Goal: Transaction & Acquisition: Obtain resource

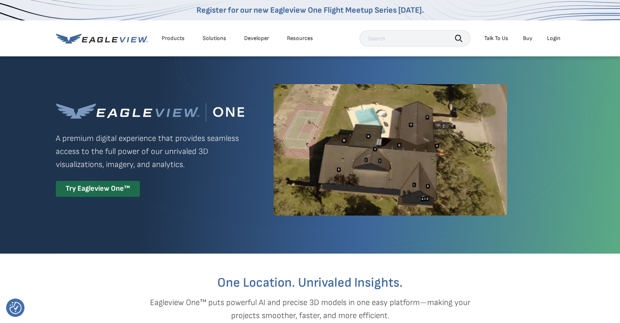
click at [385, 37] on input "text" at bounding box center [415, 38] width 111 height 16
drag, startPoint x: 368, startPoint y: 49, endPoint x: 385, endPoint y: 38, distance: 20.1
paste input "Install - Reider GFRC panel exposed fasteners"
type input "I"
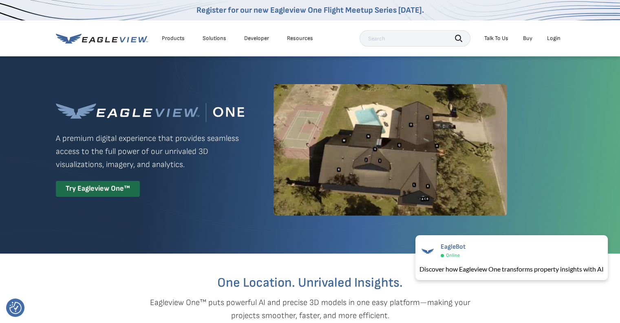
paste input "2703 Doebert Road, Columbia-Shuswap"
type input "2703 Doebert Road, Columbia-Shuswap"
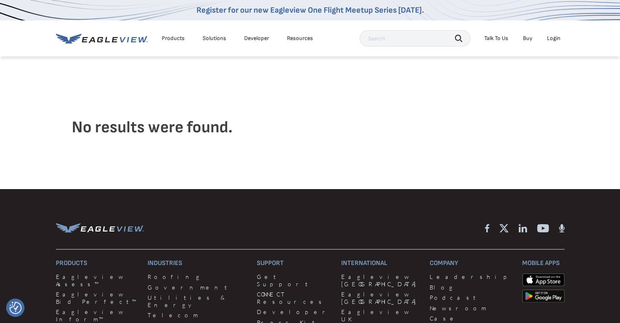
click at [395, 38] on input "text" at bounding box center [415, 38] width 111 height 16
type input "doebert road"
click at [175, 40] on div "Products" at bounding box center [173, 38] width 23 height 7
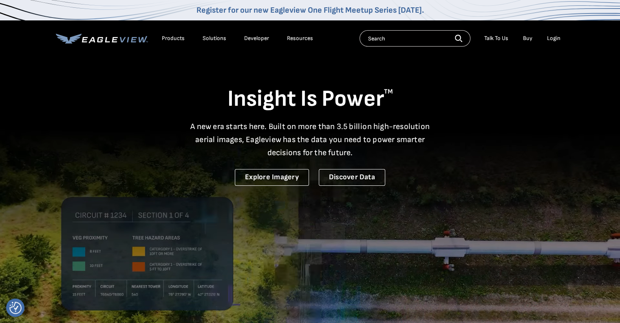
click at [558, 36] on div "Login" at bounding box center [553, 38] width 13 height 7
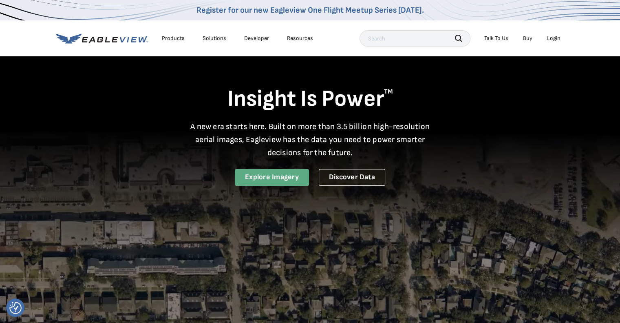
click at [279, 176] on link "Explore Imagery" at bounding box center [272, 177] width 74 height 17
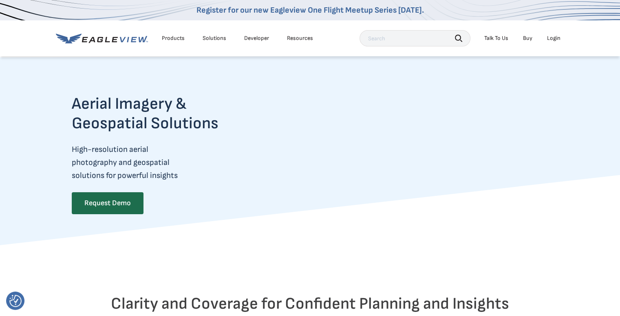
click at [563, 83] on div "Aerial Imagery & Geospatial Solutions High-resolution aerial photography and ge…" at bounding box center [310, 160] width 620 height 172
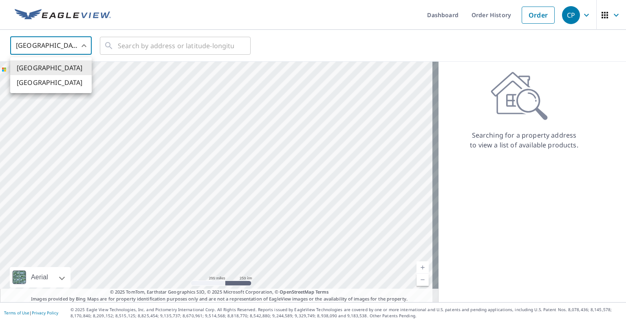
click at [85, 46] on body "CP CP Dashboard Order History Order CP United States US ​ ​ Aerial Road A stand…" at bounding box center [313, 161] width 626 height 323
click at [64, 81] on li "[GEOGRAPHIC_DATA]" at bounding box center [51, 82] width 82 height 15
type input "CA"
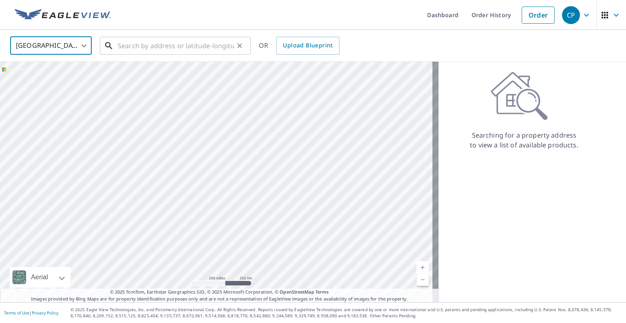
click at [129, 47] on input "text" at bounding box center [176, 45] width 116 height 23
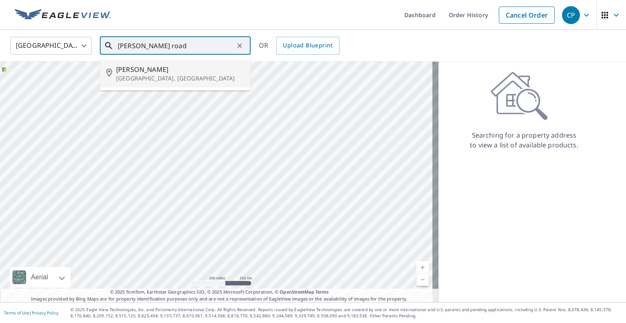
click at [158, 82] on p "[GEOGRAPHIC_DATA], [GEOGRAPHIC_DATA]" at bounding box center [180, 78] width 128 height 8
type input "[PERSON_NAME] Blind Bay, [GEOGRAPHIC_DATA]"
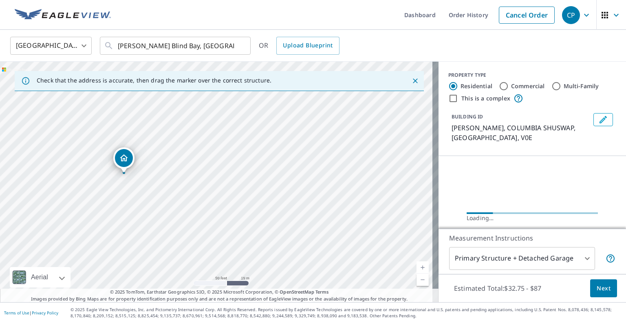
drag, startPoint x: 244, startPoint y: 189, endPoint x: 235, endPoint y: 185, distance: 9.7
drag, startPoint x: 235, startPoint y: 185, endPoint x: 280, endPoint y: 200, distance: 47.7
drag, startPoint x: 280, startPoint y: 200, endPoint x: 272, endPoint y: 210, distance: 12.5
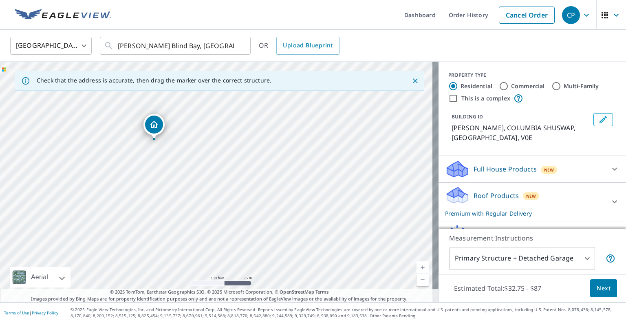
drag, startPoint x: 297, startPoint y: 226, endPoint x: 225, endPoint y: 172, distance: 89.8
click at [217, 166] on div "[PERSON_NAME] COLUMBIA SHUSWAP BC V0E" at bounding box center [219, 182] width 439 height 240
click at [253, 209] on div "[PERSON_NAME] COLUMBIA SHUSWAP BC V0E" at bounding box center [219, 182] width 439 height 240
drag, startPoint x: 219, startPoint y: 200, endPoint x: 287, endPoint y: 233, distance: 76.1
click at [290, 233] on div "[PERSON_NAME] COLUMBIA SHUSWAP BC V0E" at bounding box center [219, 182] width 439 height 240
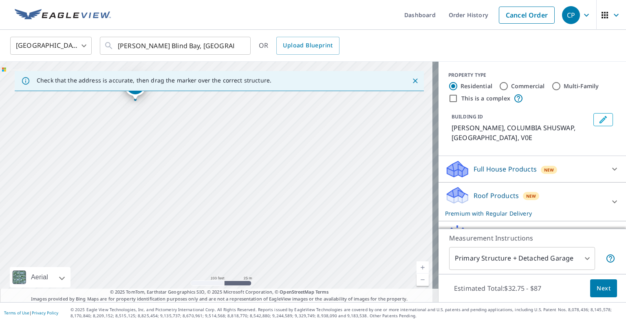
drag, startPoint x: 367, startPoint y: 249, endPoint x: 300, endPoint y: 189, distance: 90.7
click at [300, 189] on div "[PERSON_NAME] COLUMBIA SHUSWAP BC V0E" at bounding box center [219, 182] width 439 height 240
drag, startPoint x: 298, startPoint y: 189, endPoint x: 255, endPoint y: 184, distance: 43.6
click at [255, 184] on div "[PERSON_NAME] COLUMBIA SHUSWAP BC V0E" at bounding box center [219, 182] width 439 height 240
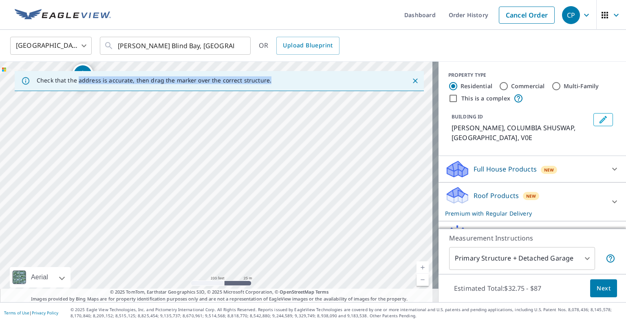
drag, startPoint x: 78, startPoint y: 69, endPoint x: 142, endPoint y: 101, distance: 71.3
click at [142, 101] on div "Check that the address is accurate, then drag the marker over the correct struc…" at bounding box center [219, 182] width 439 height 240
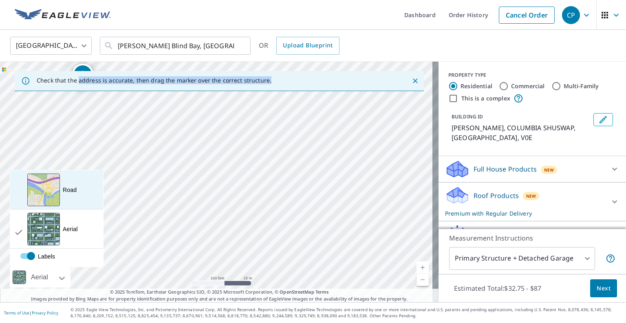
click at [62, 194] on div "Road A standard road map" at bounding box center [56, 189] width 93 height 39
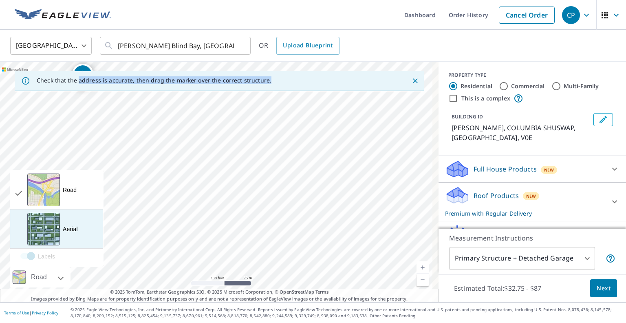
click at [63, 234] on div "Aerial A detailed look from above" at bounding box center [56, 228] width 93 height 39
